Goal: Task Accomplishment & Management: Use online tool/utility

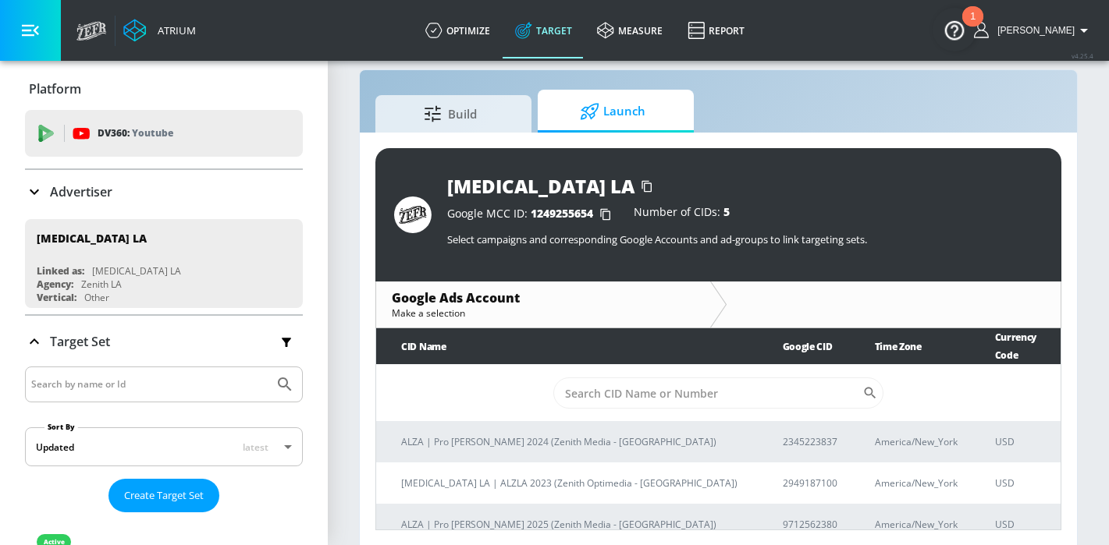
scroll to position [23, 0]
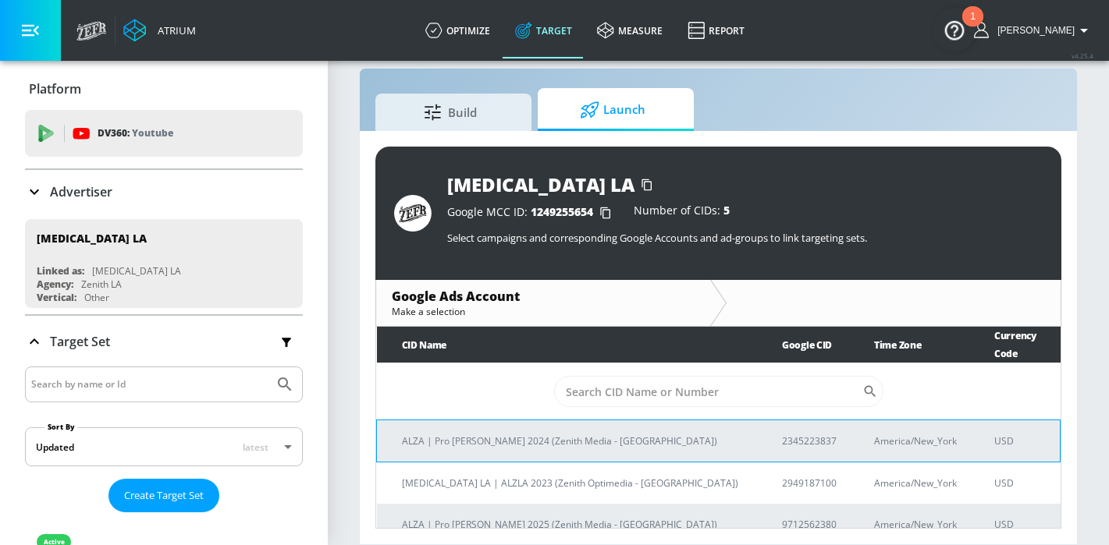
click at [543, 433] on p "ALZA | Pro [PERSON_NAME] 2024 (Zenith Media - [GEOGRAPHIC_DATA])" at bounding box center [573, 441] width 343 height 16
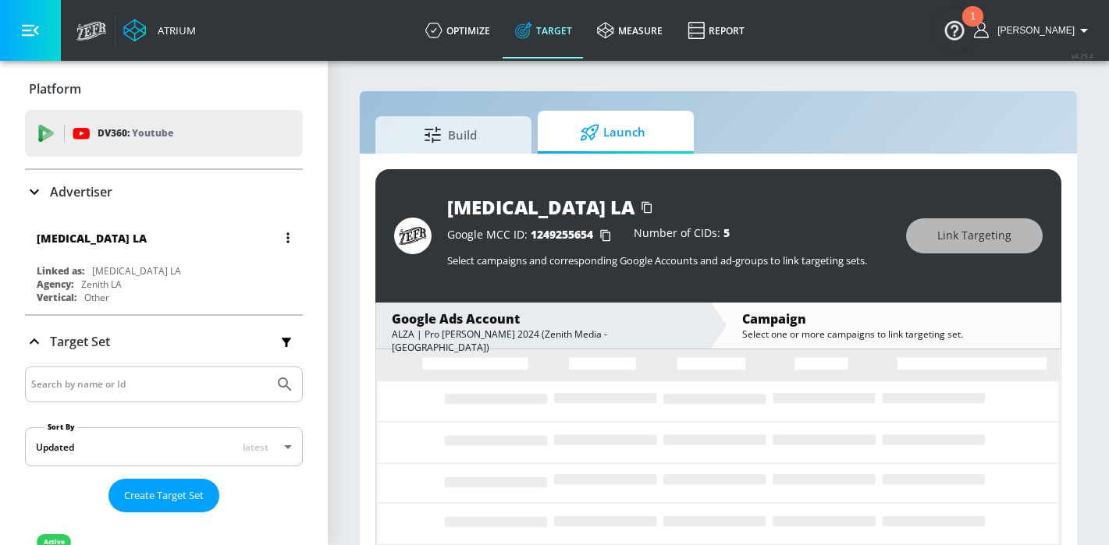
click at [96, 267] on div "[MEDICAL_DATA] LA" at bounding box center [136, 271] width 89 height 13
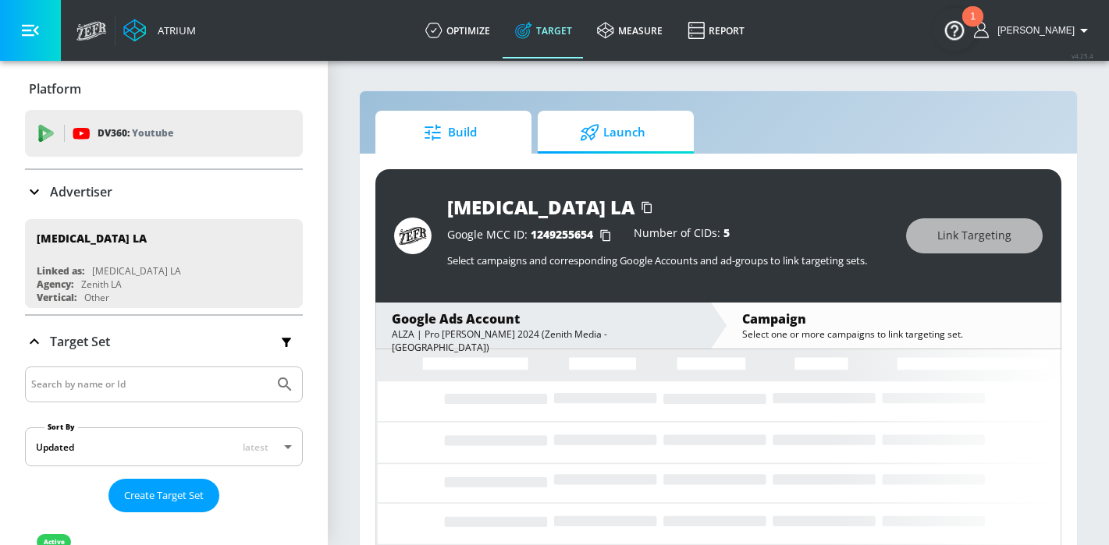
click at [429, 135] on icon at bounding box center [434, 132] width 20 height 17
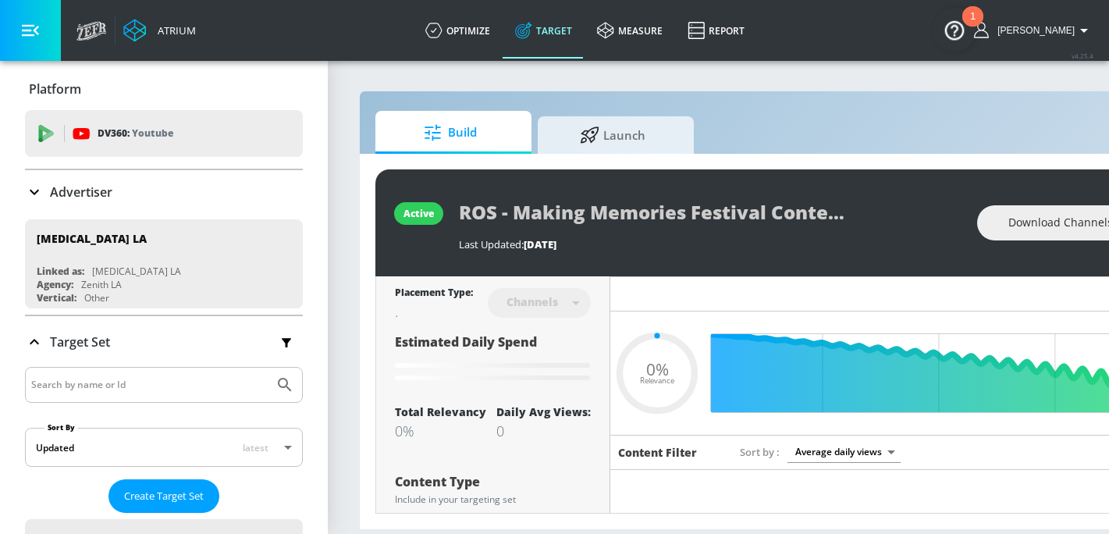
type input "0.05"
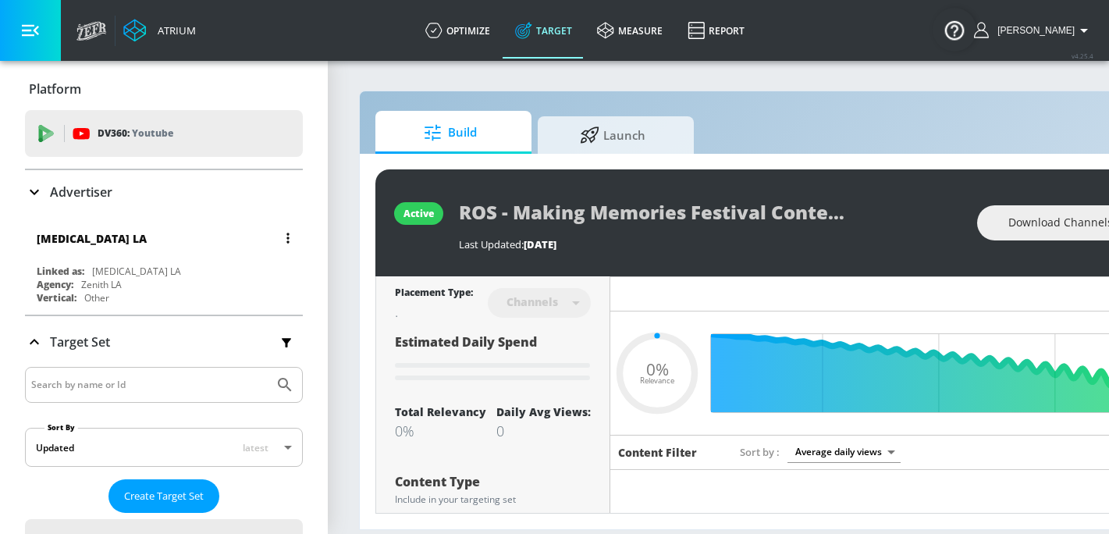
click at [104, 225] on div "[MEDICAL_DATA] LA" at bounding box center [168, 237] width 262 height 37
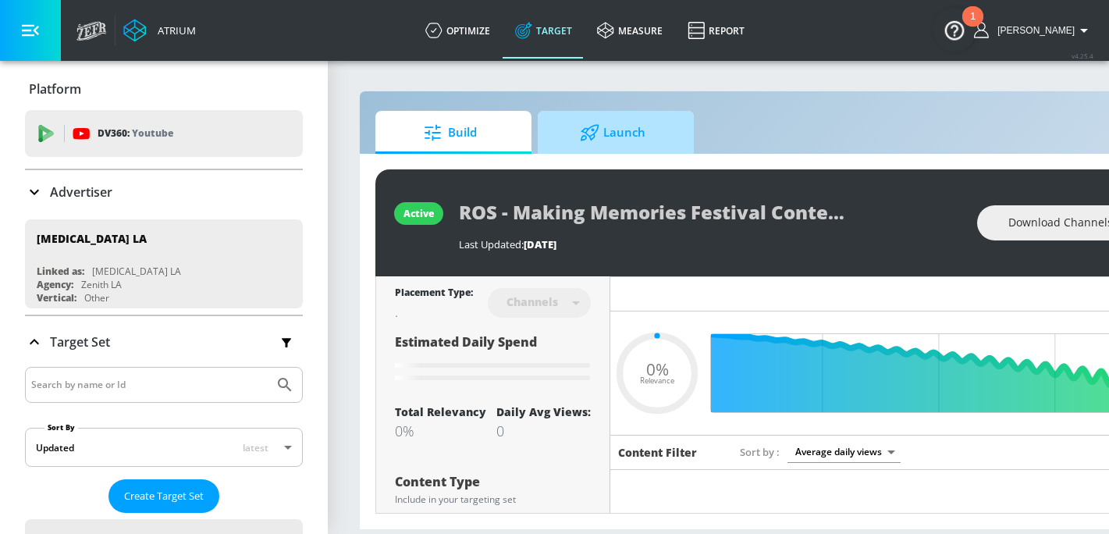
click at [637, 130] on span "Launch" at bounding box center [612, 132] width 119 height 37
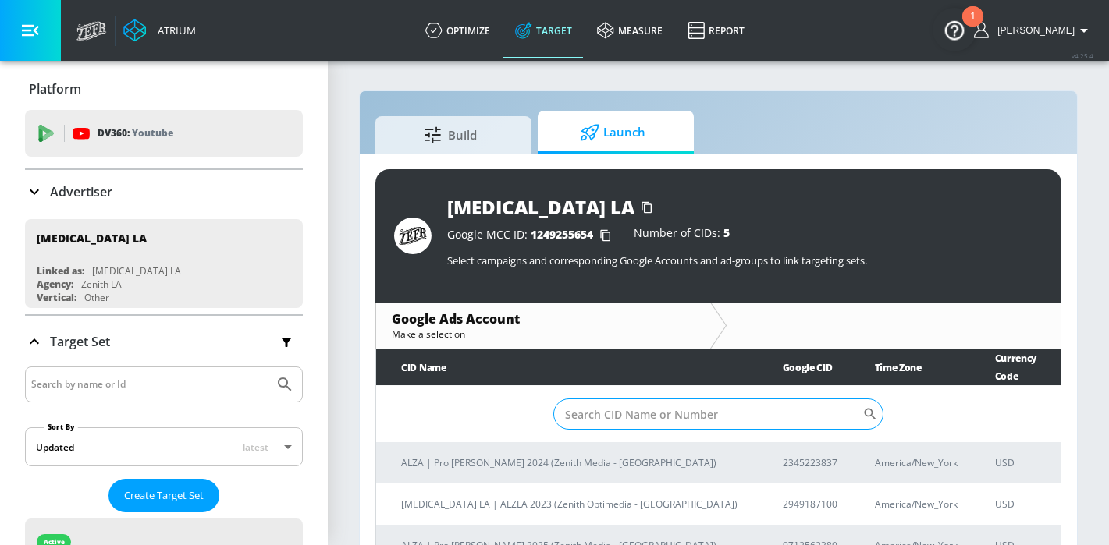
click at [618, 401] on input "Sort By" at bounding box center [707, 414] width 309 height 31
paste input "9712562380"
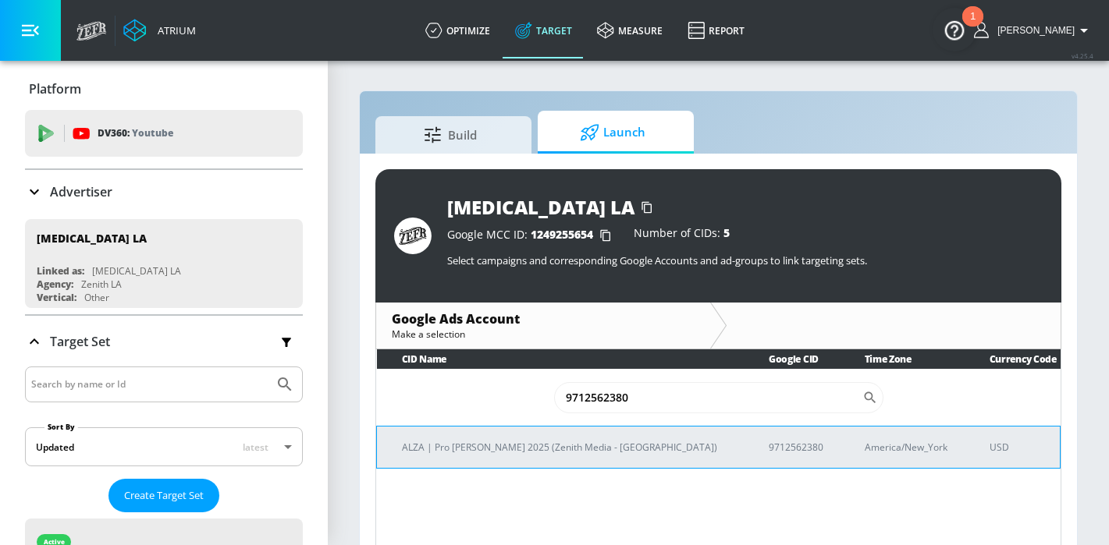
type input "9712562380"
click at [570, 442] on p "ALZA | Pro [PERSON_NAME] 2025 (Zenith Media - [GEOGRAPHIC_DATA])" at bounding box center [566, 447] width 329 height 16
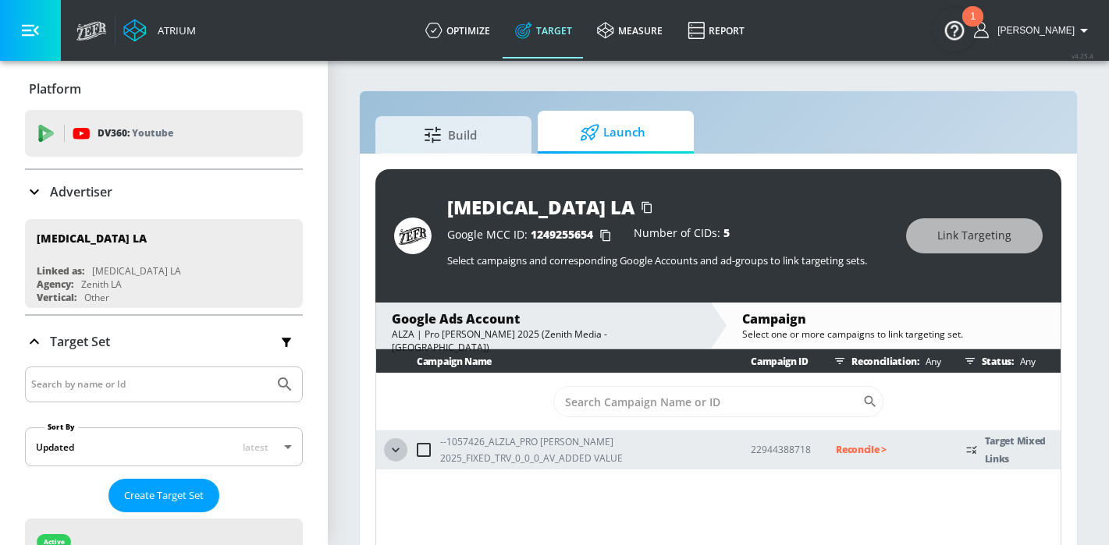
click at [386, 446] on button "button" at bounding box center [395, 450] width 23 height 23
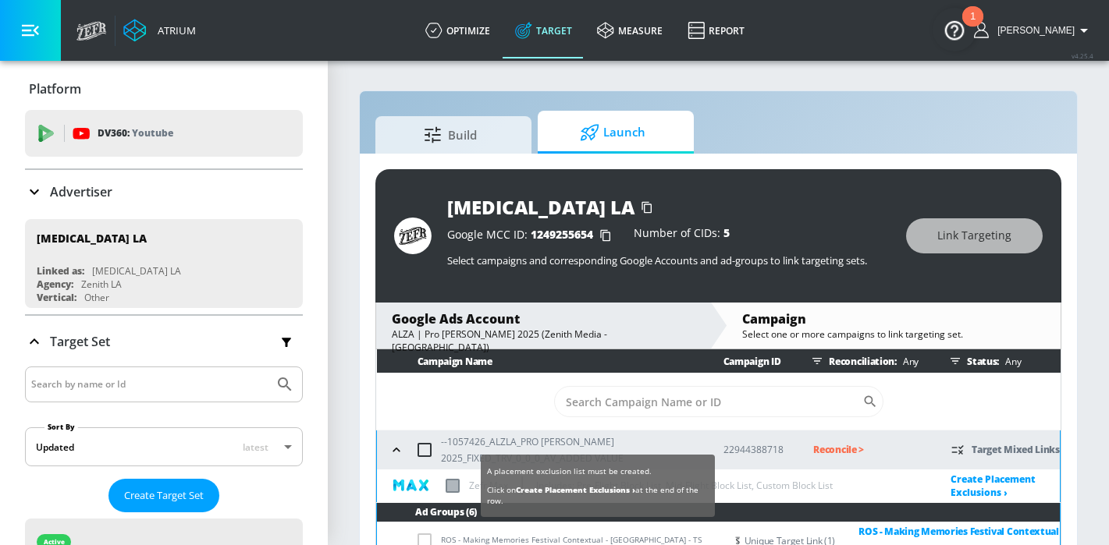
click at [453, 486] on label at bounding box center [453, 486] width 14 height 14
click at [0, 0] on input "checkbox" at bounding box center [0, 0] width 0 height 0
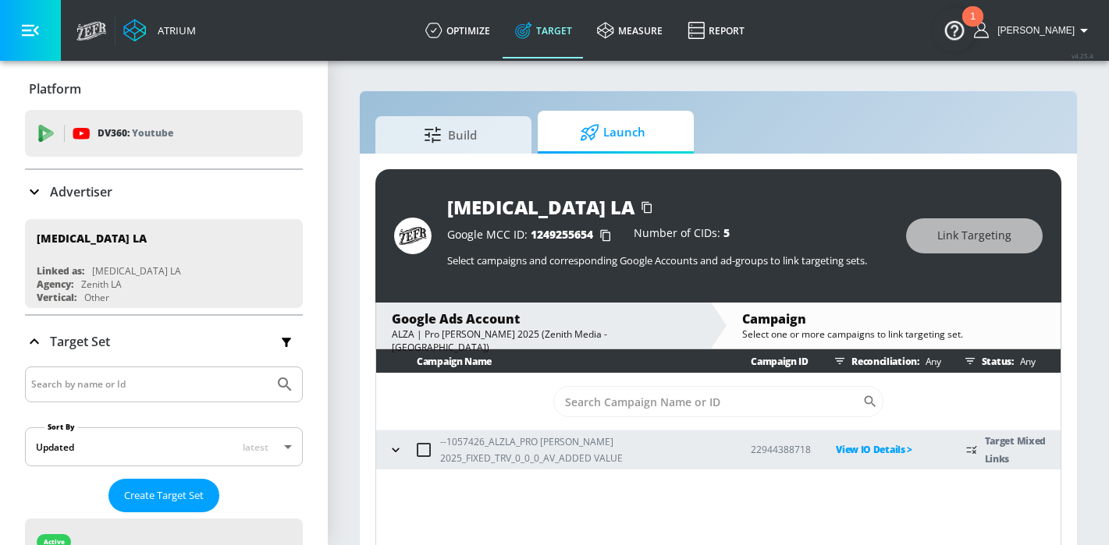
click at [403, 454] on button "button" at bounding box center [395, 450] width 23 height 23
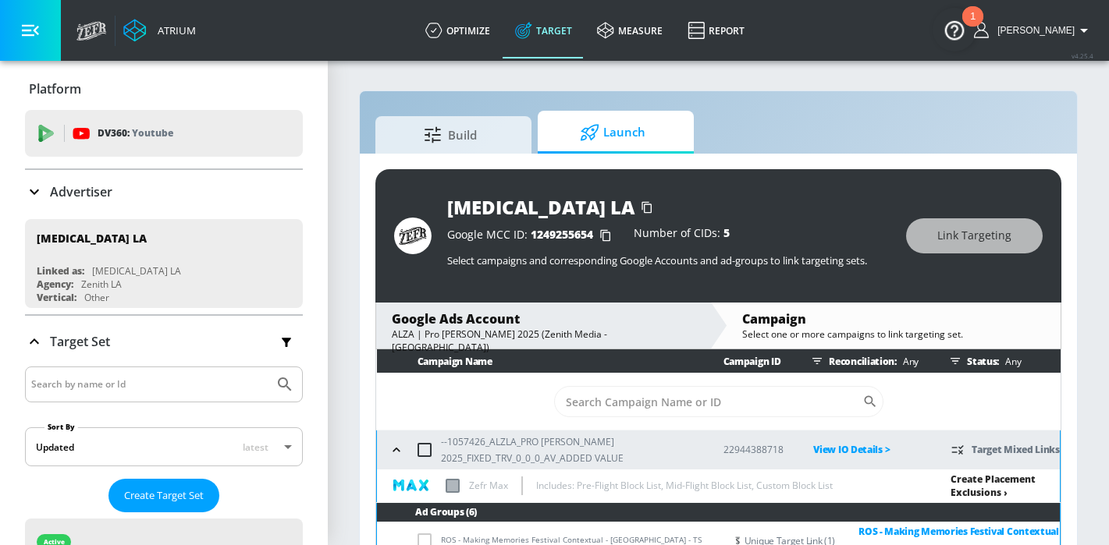
click at [974, 484] on link "Create Placement Exclusions ›" at bounding box center [992, 486] width 85 height 27
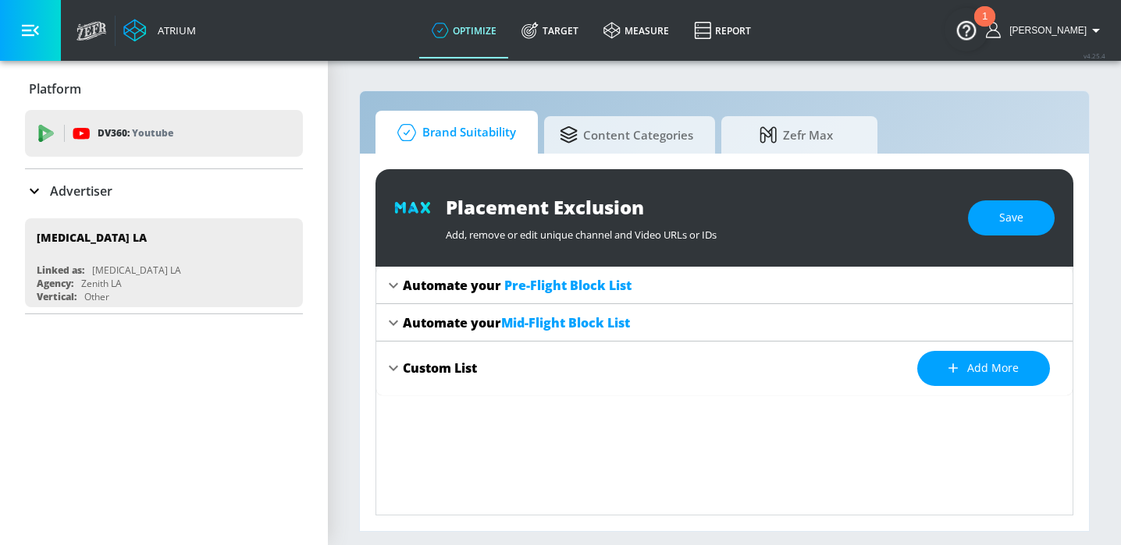
click at [483, 130] on span "Brand Suitability" at bounding box center [453, 132] width 125 height 37
